Goal: Information Seeking & Learning: Learn about a topic

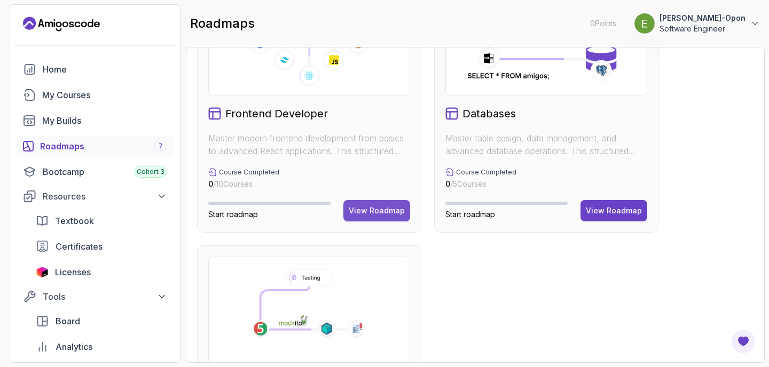
scroll to position [485, 0]
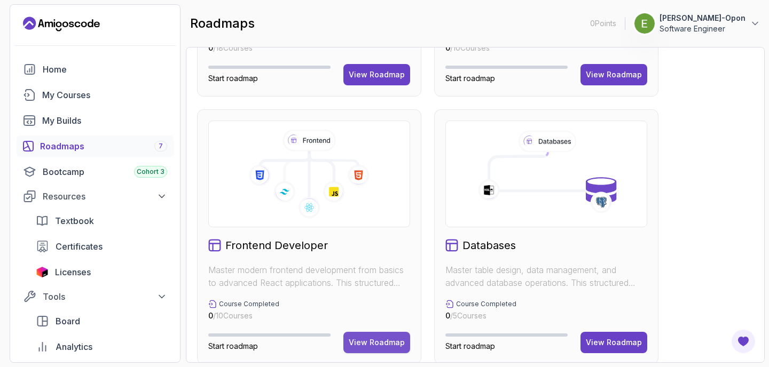
click at [370, 349] on button "View Roadmap" at bounding box center [376, 342] width 67 height 21
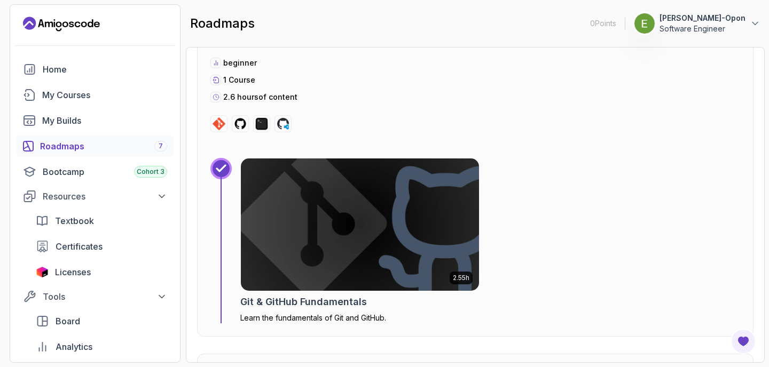
scroll to position [770, 0]
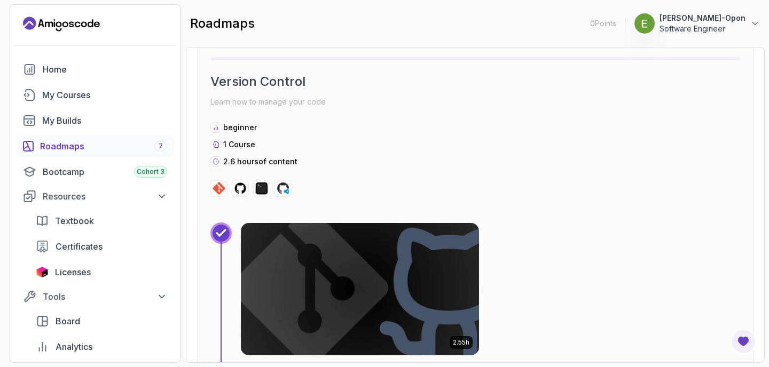
click at [376, 275] on img at bounding box center [360, 289] width 250 height 139
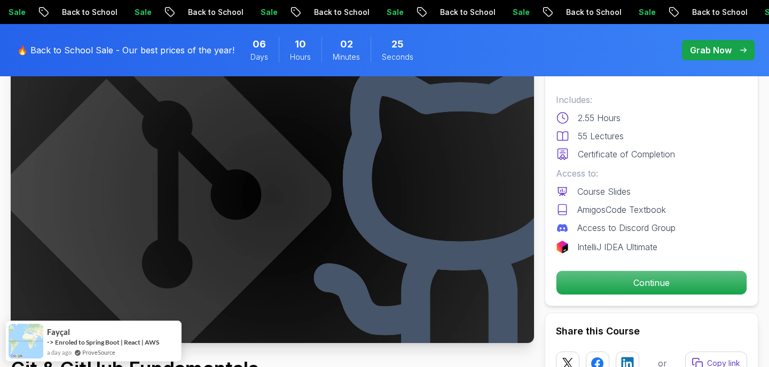
scroll to position [99, 0]
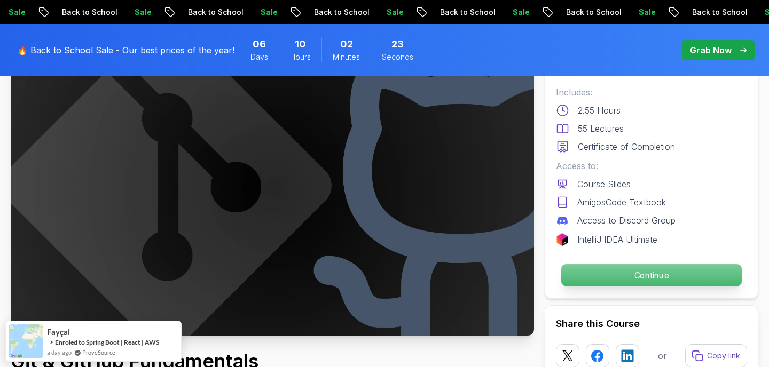
click at [601, 279] on p "Continue" at bounding box center [651, 275] width 181 height 22
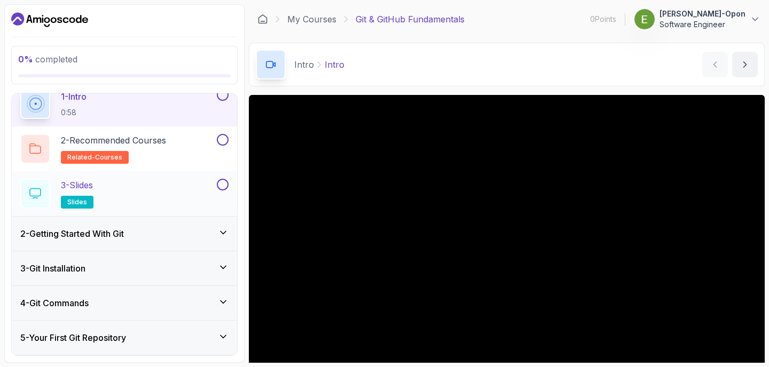
scroll to position [47, 0]
click at [217, 233] on div "2 - Getting Started With Git" at bounding box center [124, 232] width 208 height 13
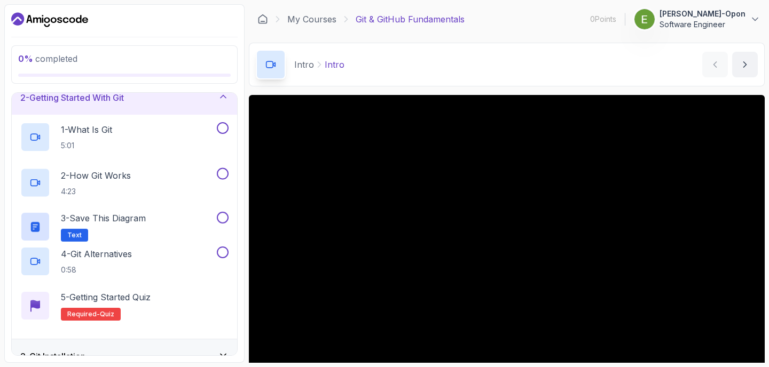
scroll to position [41, 0]
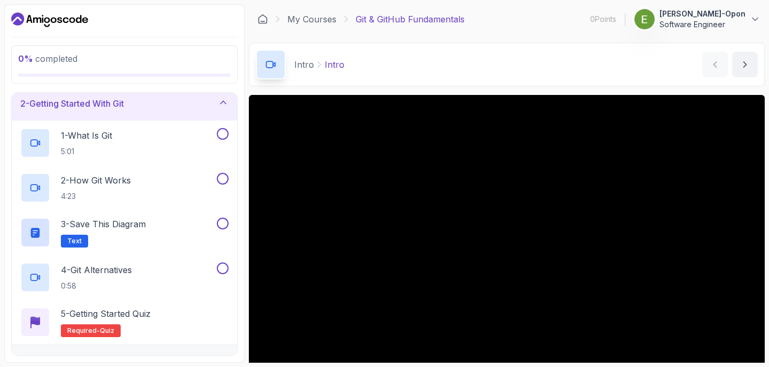
click at [225, 101] on icon at bounding box center [223, 102] width 11 height 11
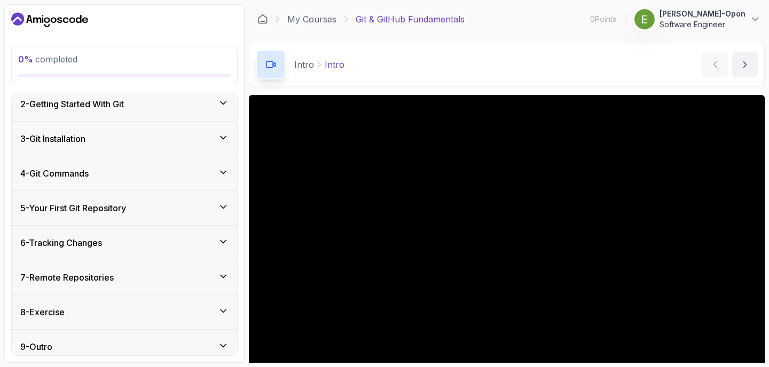
click at [223, 163] on div "4 - Git Commands" at bounding box center [124, 174] width 225 height 34
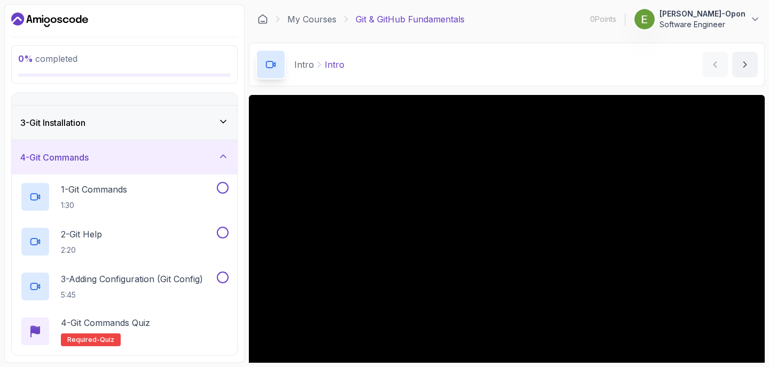
click at [223, 163] on div "4 - Git Commands" at bounding box center [124, 157] width 208 height 13
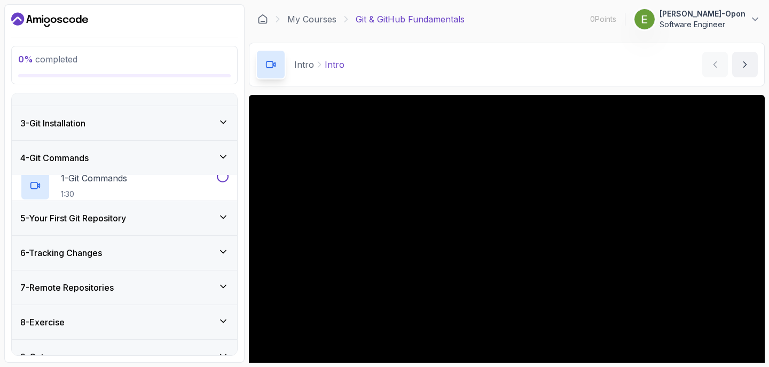
scroll to position [50, 0]
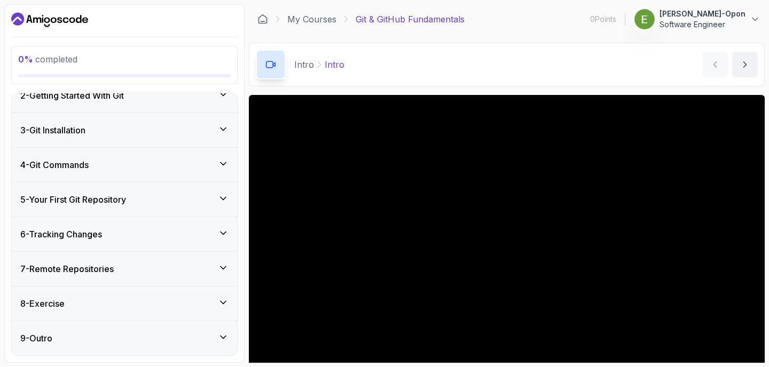
click at [219, 230] on icon at bounding box center [223, 233] width 11 height 11
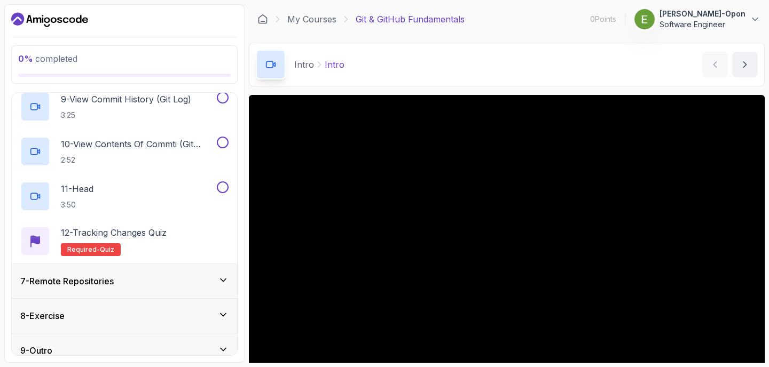
scroll to position [588, 0]
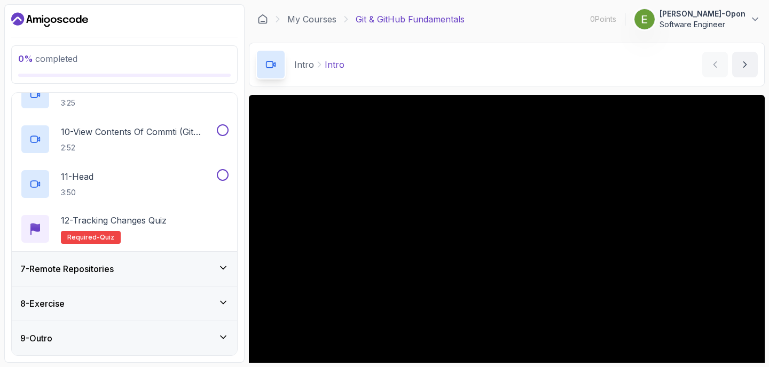
click at [213, 306] on div "8 - Exercise" at bounding box center [124, 304] width 208 height 13
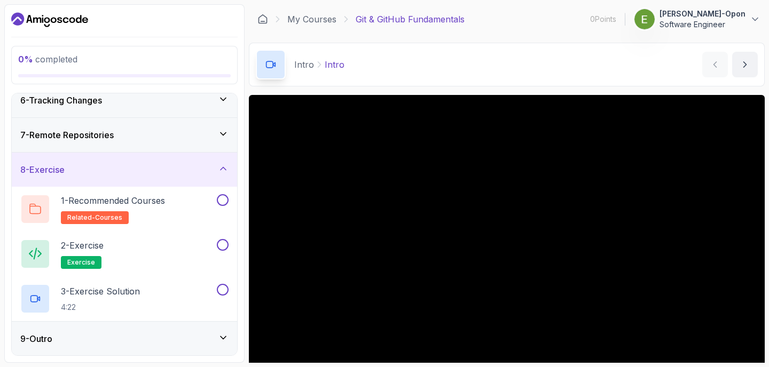
scroll to position [143, 0]
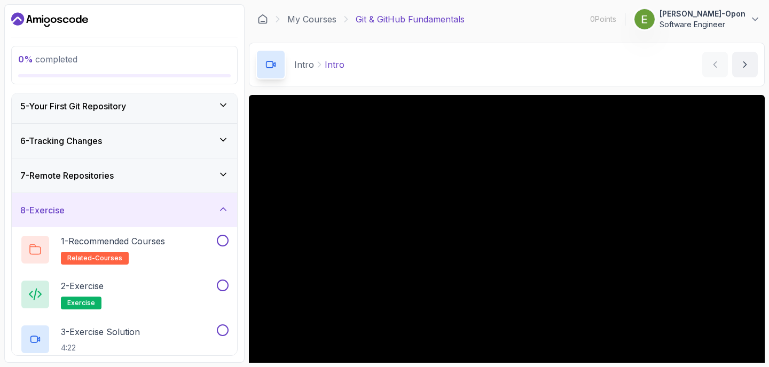
click at [229, 209] on div "8 - Exercise" at bounding box center [124, 210] width 225 height 34
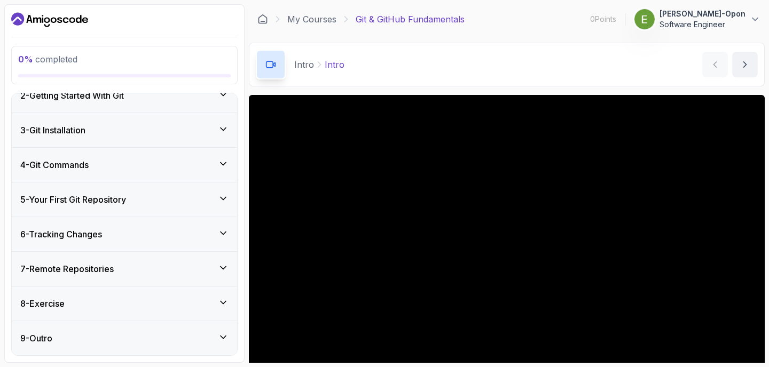
scroll to position [50, 0]
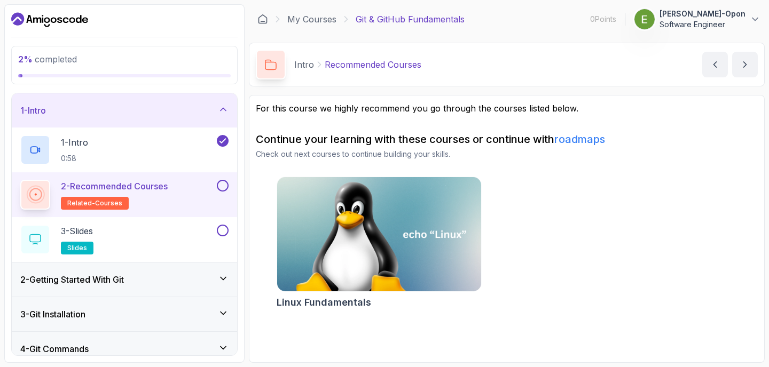
click at [224, 185] on button at bounding box center [223, 186] width 12 height 12
click at [201, 238] on div "3 - Slides slides" at bounding box center [117, 240] width 194 height 30
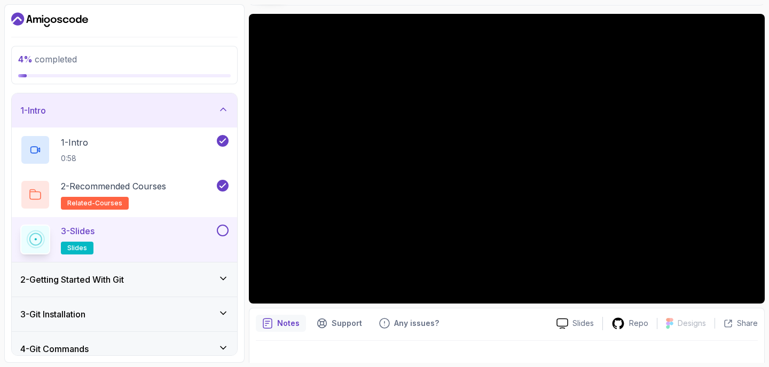
scroll to position [83, 0]
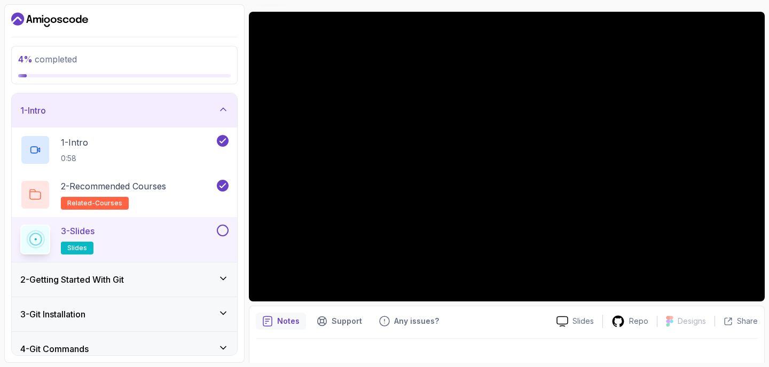
click at [167, 283] on div "2 - Getting Started With Git" at bounding box center [124, 279] width 208 height 13
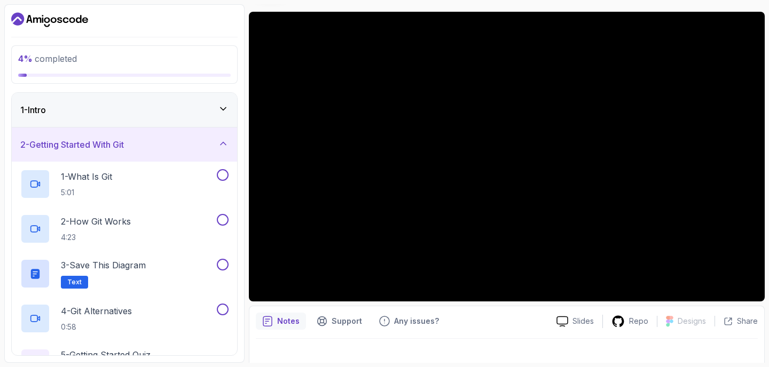
click at [215, 115] on div "1 - Intro" at bounding box center [124, 110] width 208 height 13
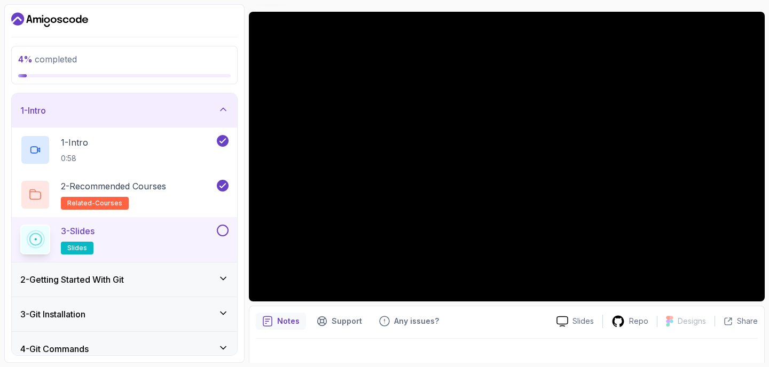
click at [226, 234] on button at bounding box center [223, 231] width 12 height 12
click at [201, 277] on div "2 - Getting Started With Git" at bounding box center [124, 279] width 208 height 13
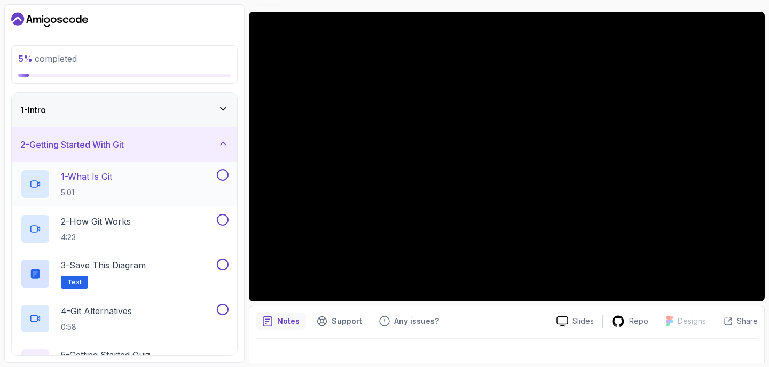
click at [176, 193] on div "1 - What Is Git 5:01" at bounding box center [117, 184] width 194 height 30
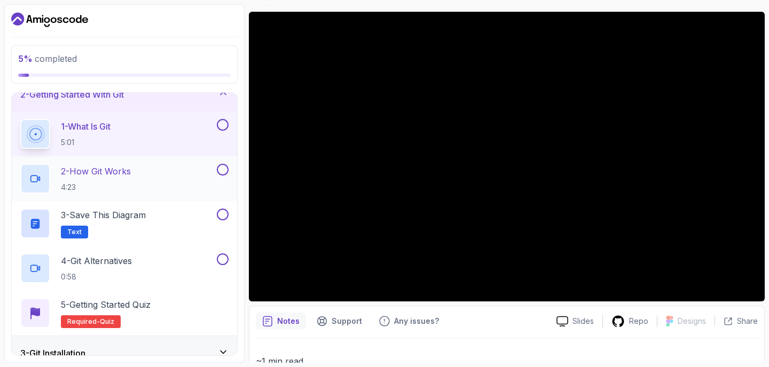
scroll to position [56, 0]
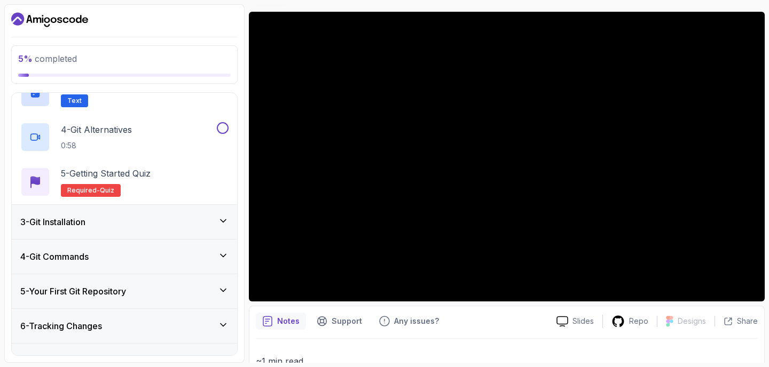
click at [166, 225] on div "3 - Git Installation" at bounding box center [124, 222] width 208 height 13
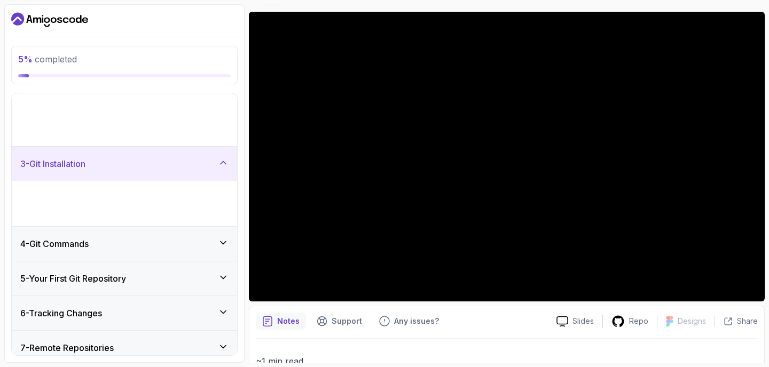
scroll to position [50, 0]
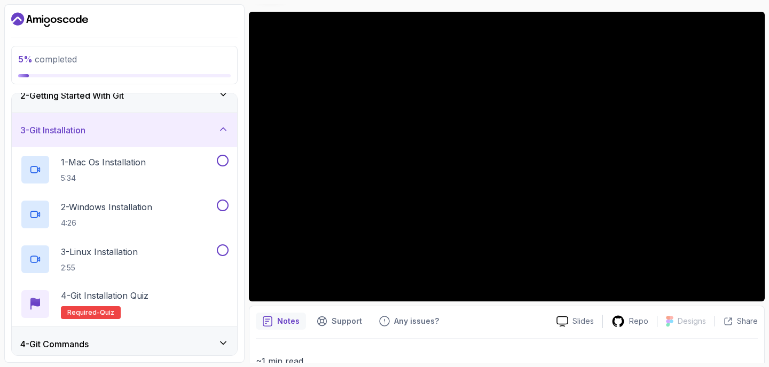
click at [177, 132] on div "3 - Git Installation" at bounding box center [124, 130] width 208 height 13
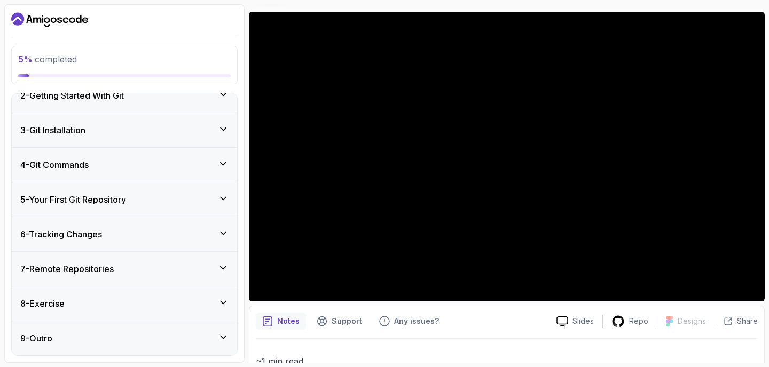
click at [168, 175] on div "4 - Git Commands" at bounding box center [124, 165] width 225 height 34
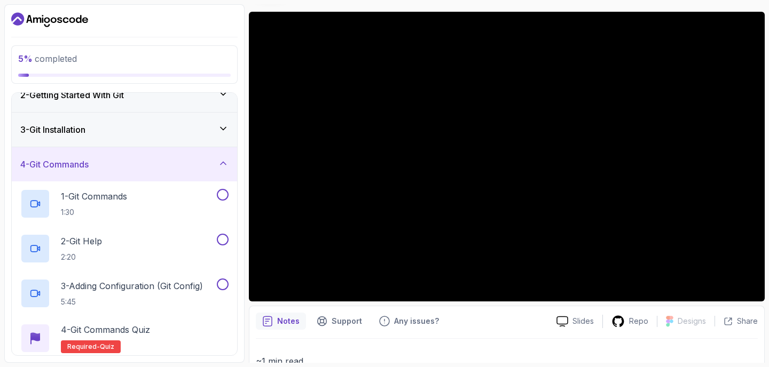
click at [168, 175] on div "4 - Git Commands" at bounding box center [124, 164] width 225 height 34
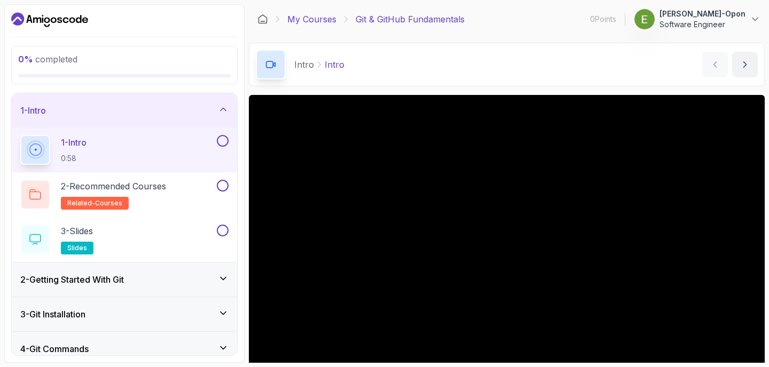
click at [297, 22] on link "My Courses" at bounding box center [311, 19] width 49 height 13
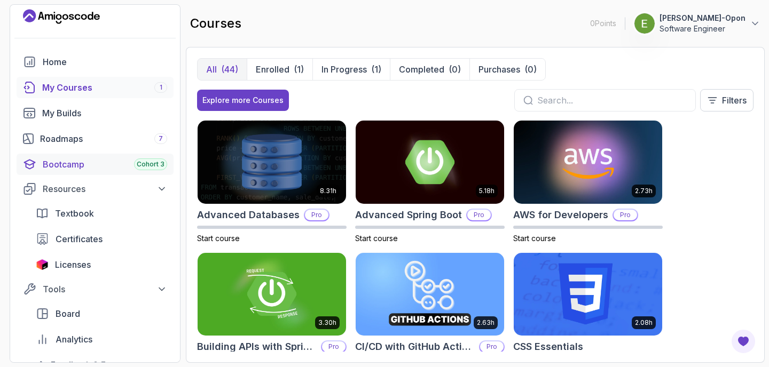
scroll to position [12, 0]
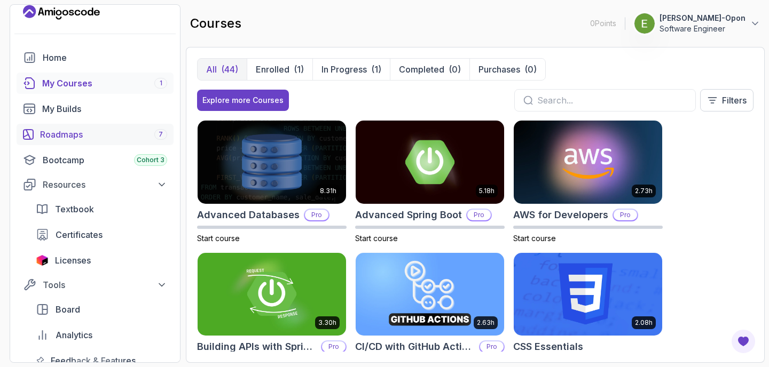
click at [114, 134] on div "Roadmaps 7" at bounding box center [103, 134] width 127 height 13
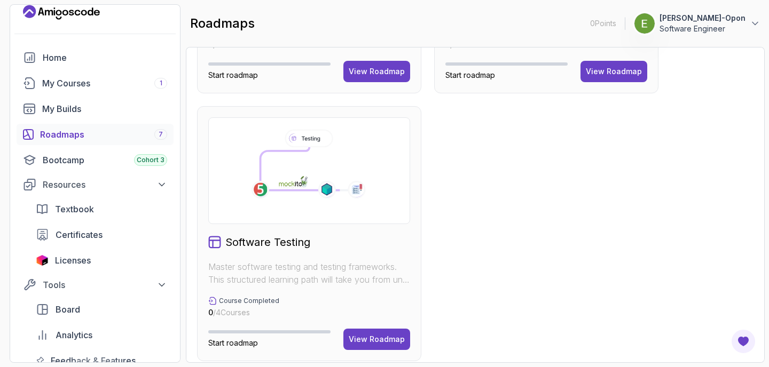
scroll to position [755, 0]
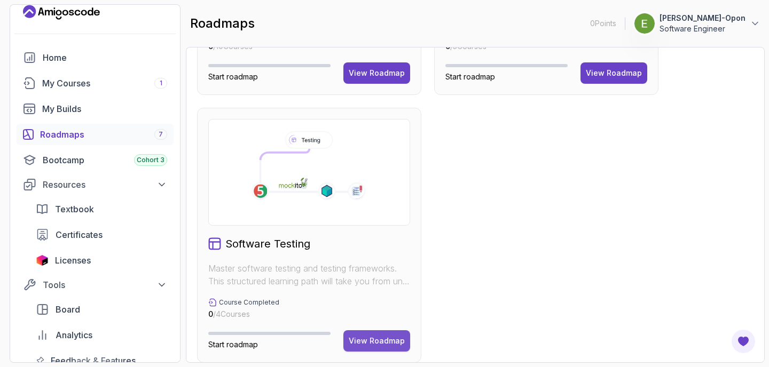
click at [361, 336] on div "View Roadmap" at bounding box center [377, 341] width 56 height 11
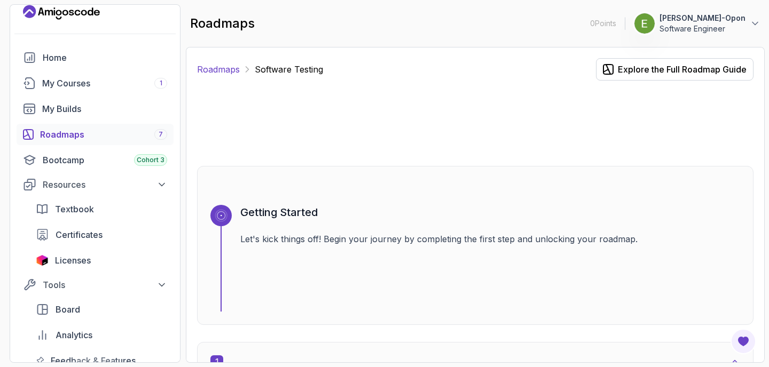
click at [229, 71] on link "Roadmaps" at bounding box center [218, 69] width 43 height 13
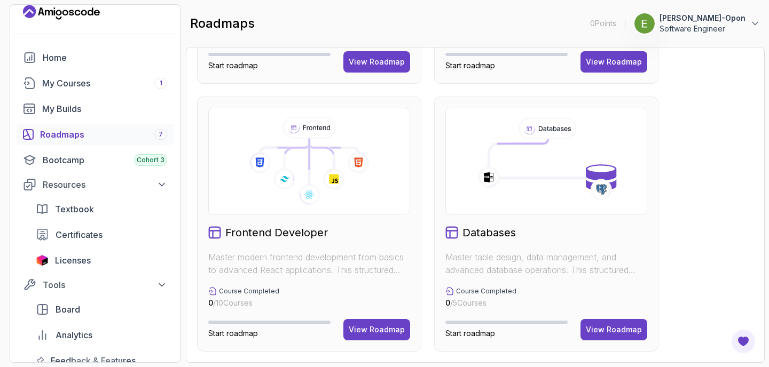
scroll to position [506, 0]
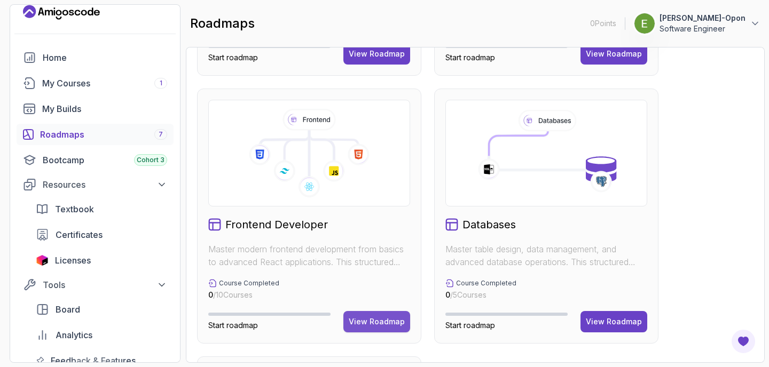
click at [367, 332] on button "View Roadmap" at bounding box center [376, 321] width 67 height 21
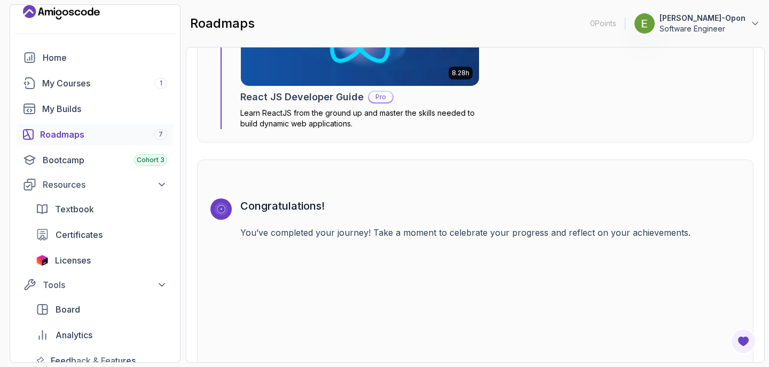
scroll to position [2796, 0]
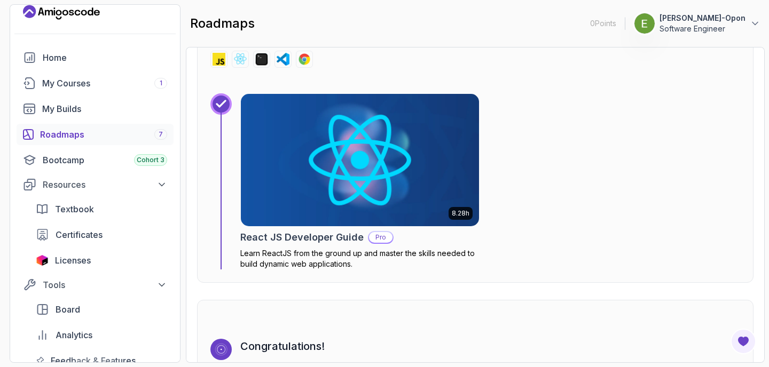
click at [379, 143] on img at bounding box center [360, 160] width 250 height 139
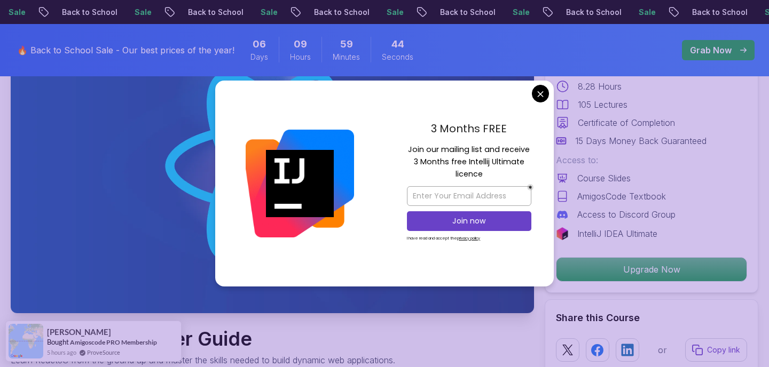
scroll to position [1, 0]
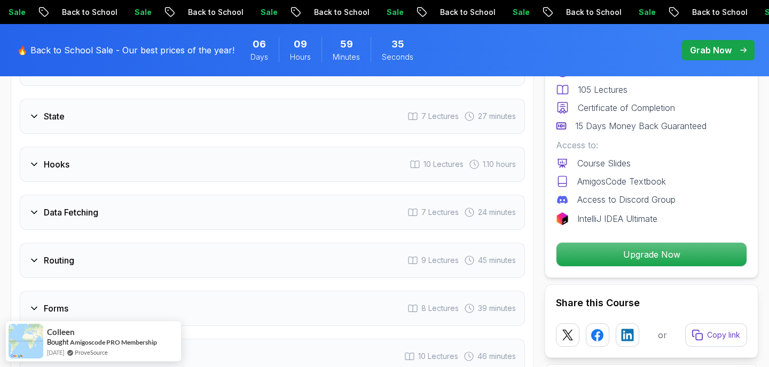
scroll to position [1909, 0]
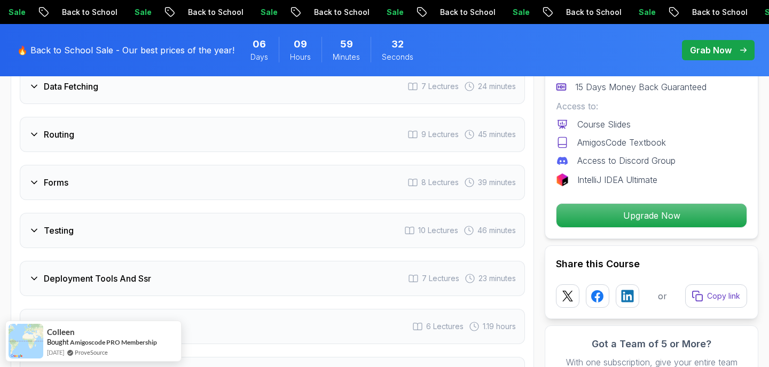
click at [347, 200] on div "Forms 8 Lectures 39 minutes" at bounding box center [272, 182] width 505 height 35
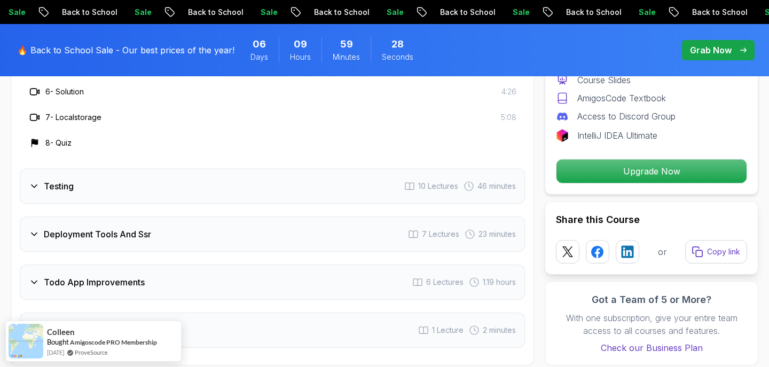
click at [346, 204] on div "Testing 10 Lectures 46 minutes" at bounding box center [272, 186] width 505 height 35
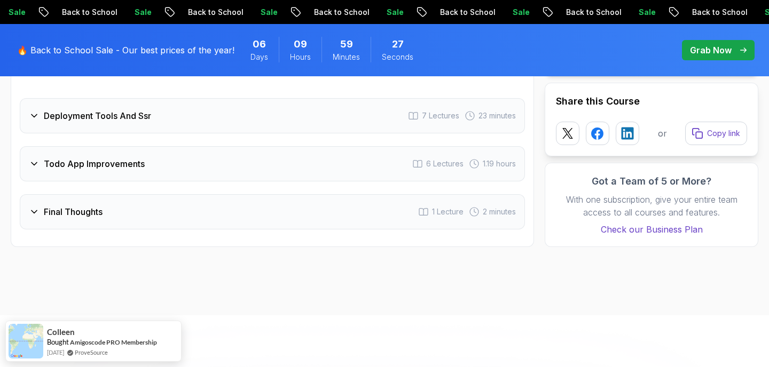
scroll to position [2397, 0]
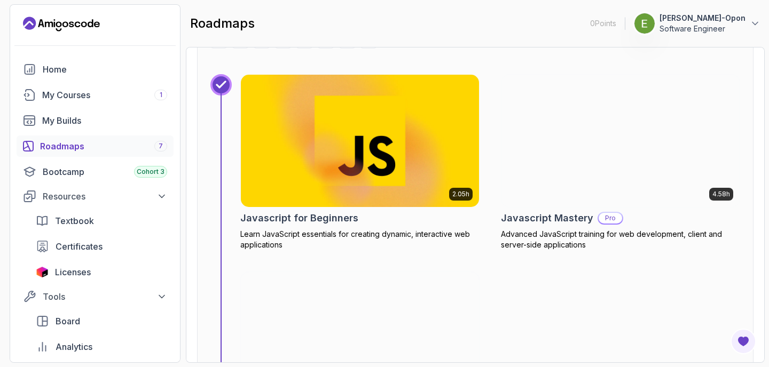
scroll to position [2222, 0]
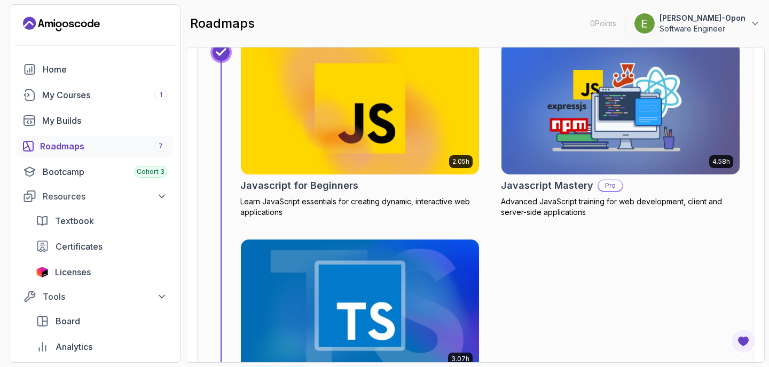
click at [583, 134] on img at bounding box center [621, 108] width 250 height 139
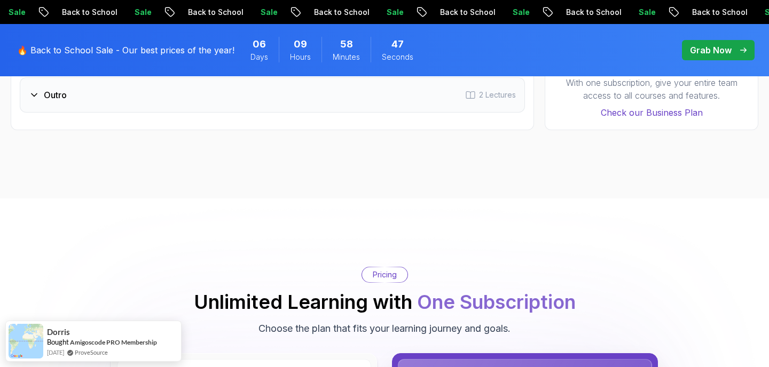
scroll to position [1614, 0]
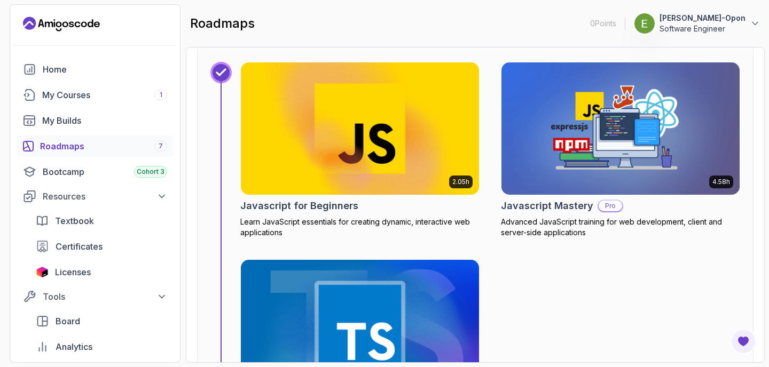
scroll to position [2211, 0]
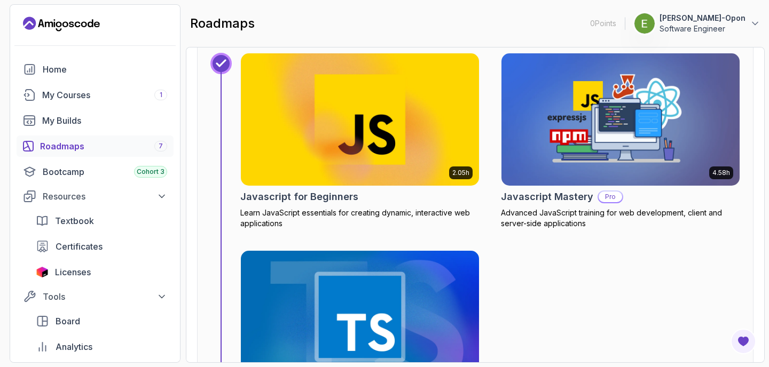
click at [518, 200] on h2 "Javascript Mastery" at bounding box center [547, 197] width 92 height 15
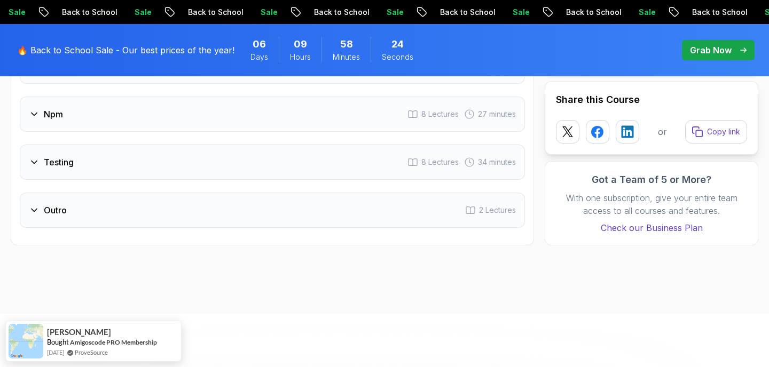
scroll to position [1546, 0]
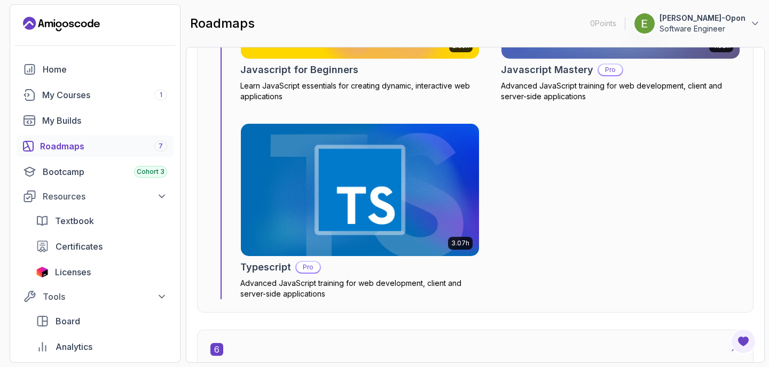
scroll to position [2314, 0]
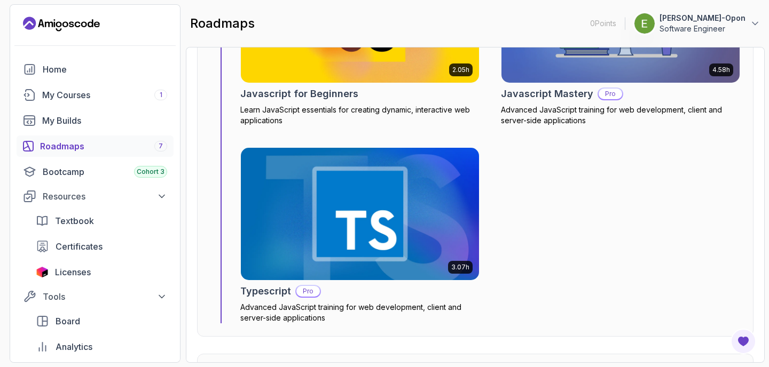
click at [278, 291] on h2 "Typescript" at bounding box center [265, 291] width 51 height 15
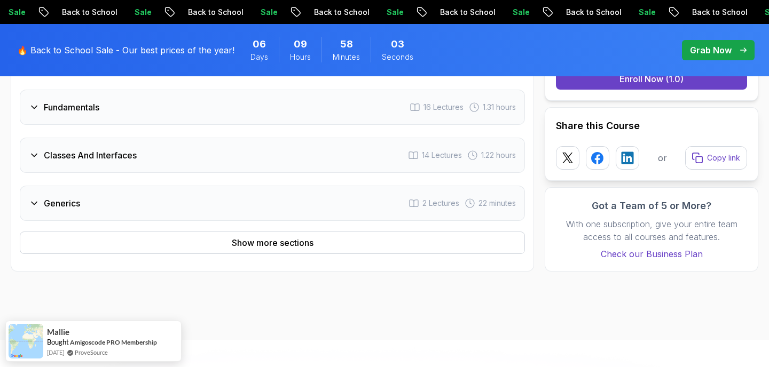
scroll to position [1183, 0]
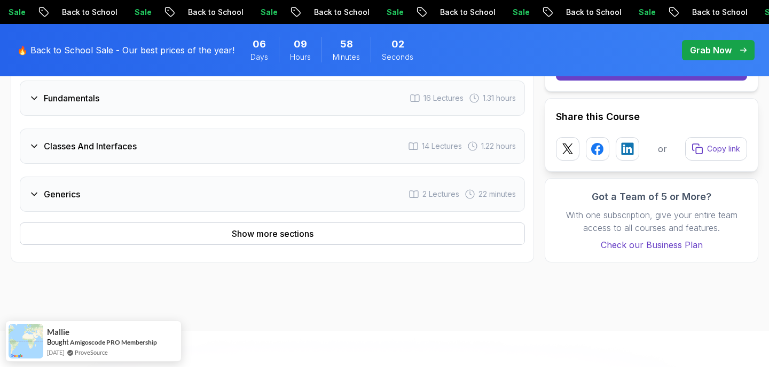
click at [279, 248] on div "Course Curriculum 4 Sections 37 Lectures 3.07 hours of content Getting Started …" at bounding box center [272, 47] width 523 height 432
click at [279, 237] on div "Show more sections" at bounding box center [273, 234] width 82 height 13
click at [262, 241] on button "Show less sections" at bounding box center [272, 234] width 505 height 22
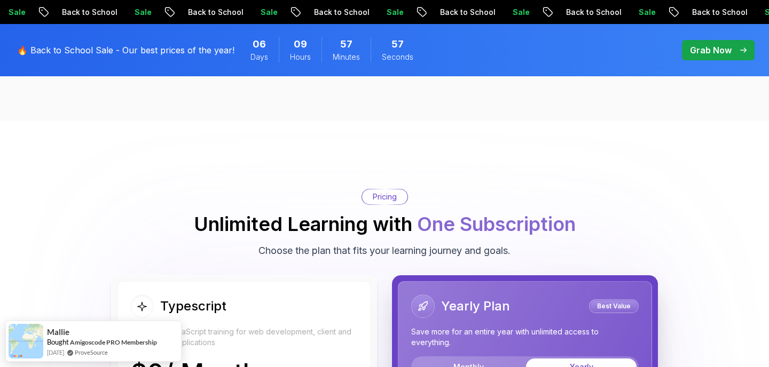
scroll to position [1366, 0]
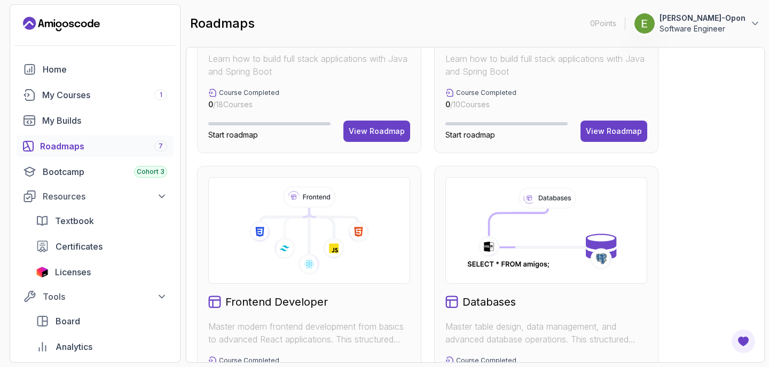
scroll to position [498, 0]
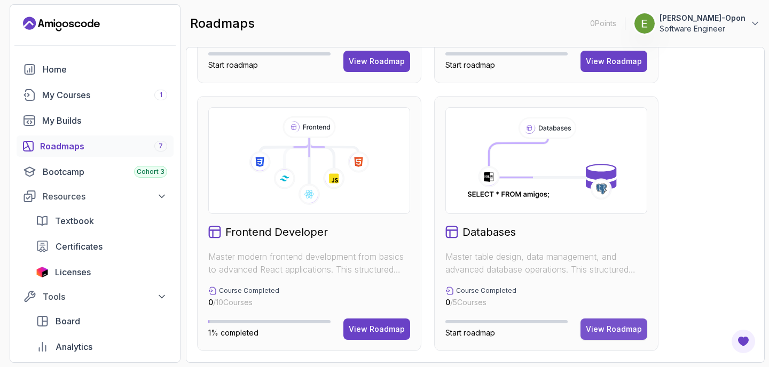
click at [607, 333] on div "View Roadmap" at bounding box center [614, 329] width 56 height 11
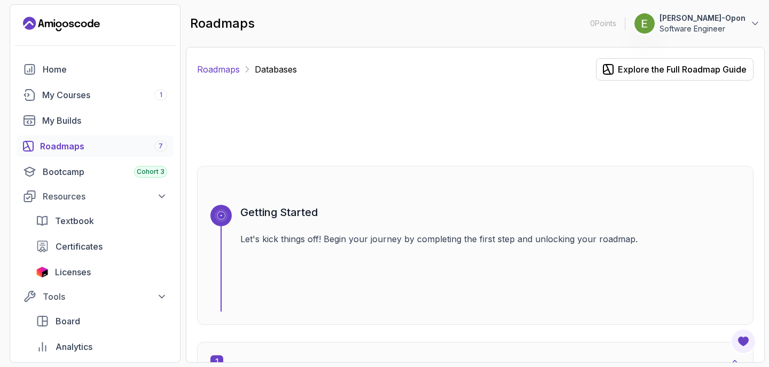
click at [230, 69] on link "Roadmaps" at bounding box center [218, 69] width 43 height 13
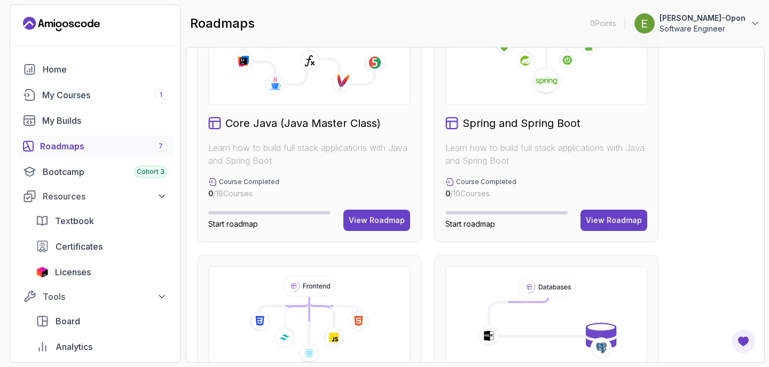
scroll to position [318, 0]
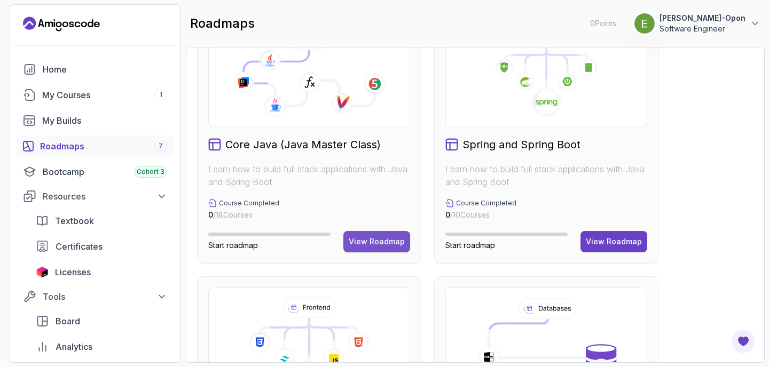
click at [380, 241] on div "View Roadmap" at bounding box center [377, 242] width 56 height 11
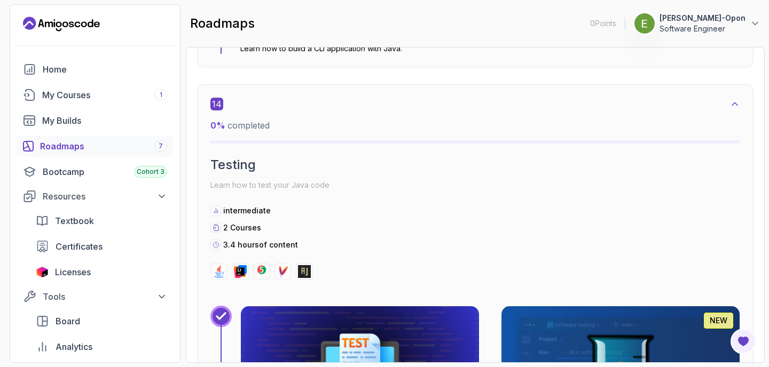
scroll to position [5573, 0]
